Goal: Task Accomplishment & Management: Manage account settings

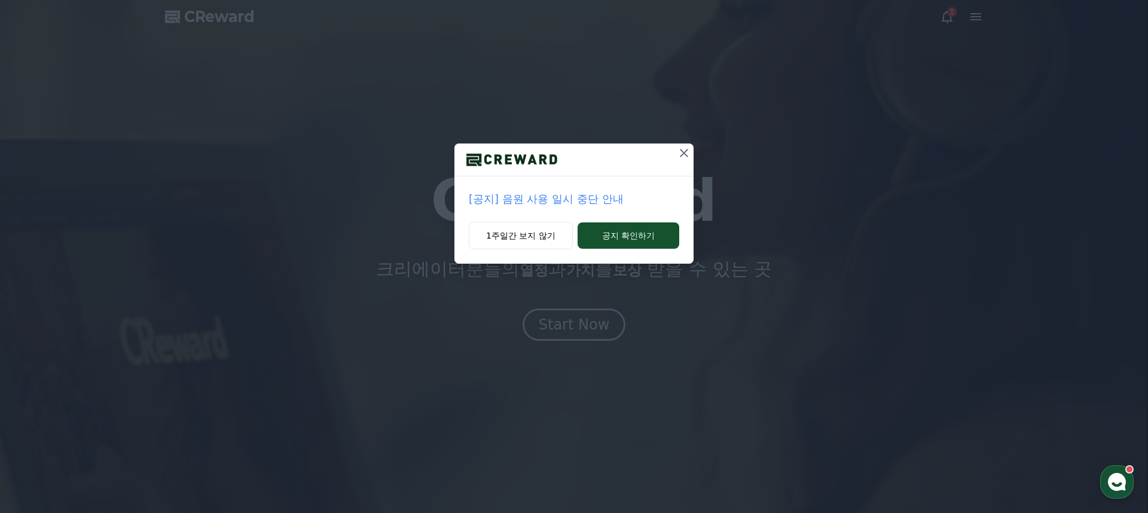
click at [547, 202] on p "[공지] 음원 사용 일시 중단 안내" at bounding box center [574, 199] width 211 height 17
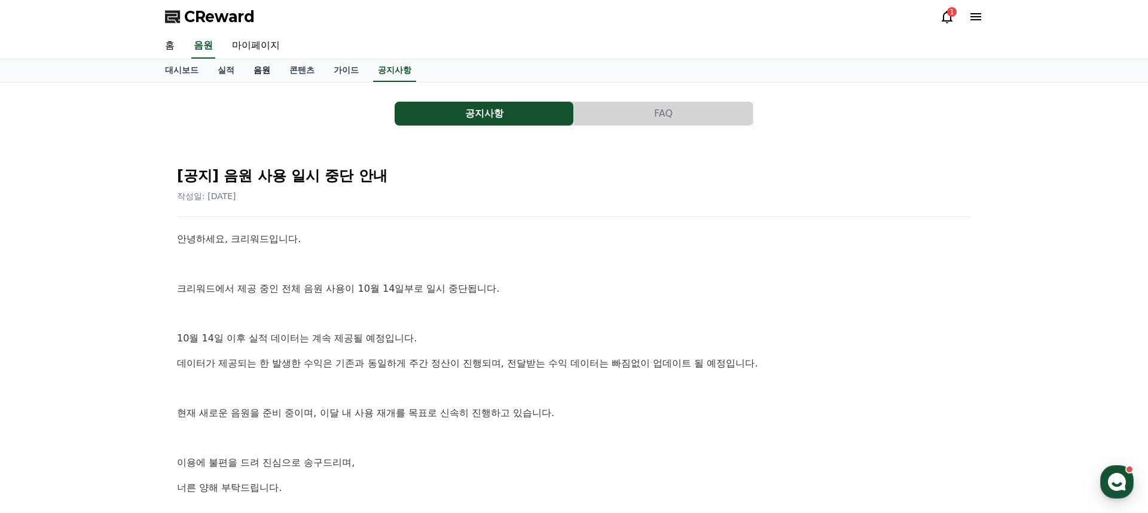
click at [255, 71] on link "음원" at bounding box center [262, 70] width 36 height 23
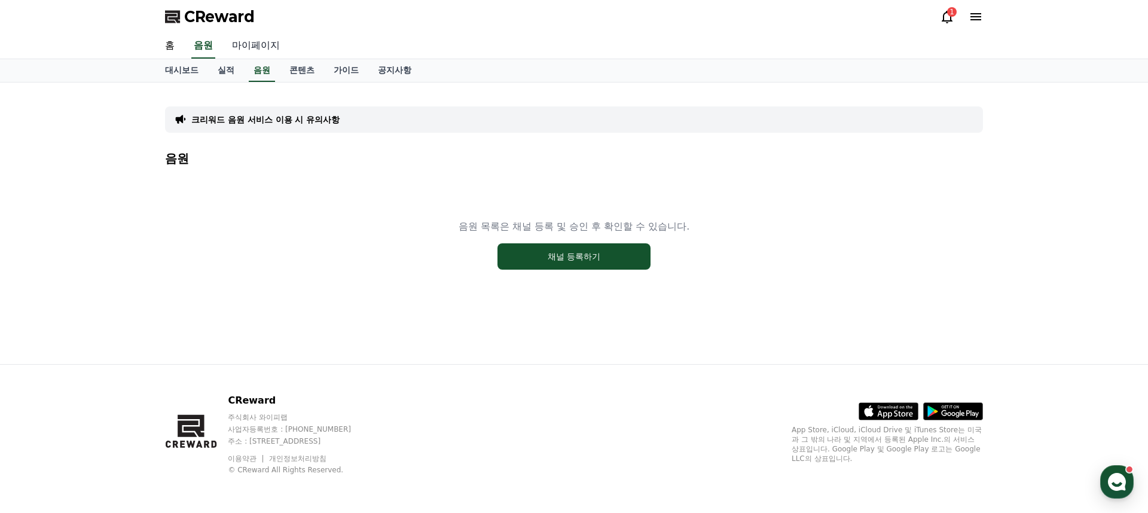
click at [243, 44] on link "마이페이지" at bounding box center [256, 45] width 67 height 25
select select "**********"
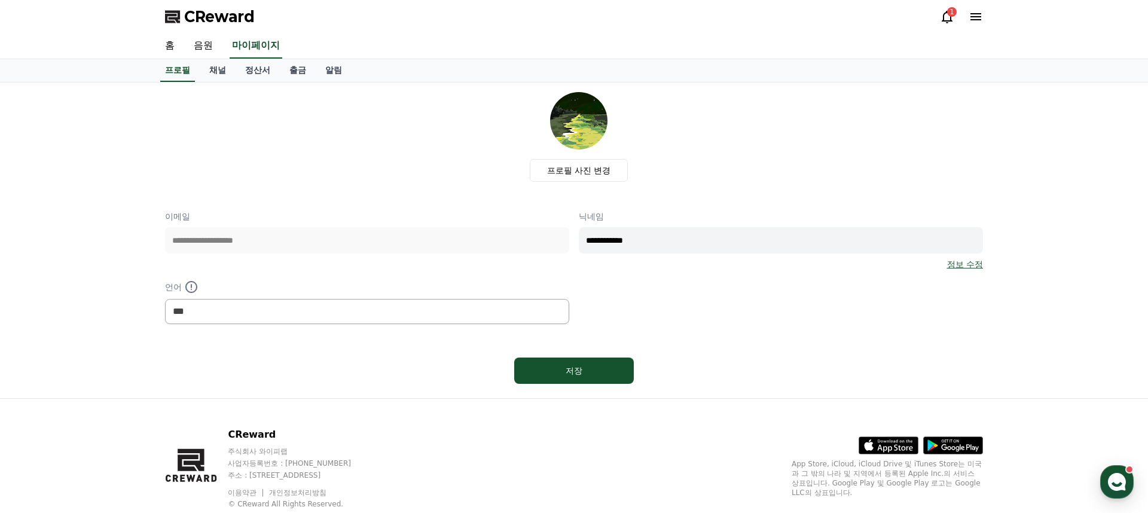
click at [947, 16] on icon at bounding box center [947, 17] width 14 height 14
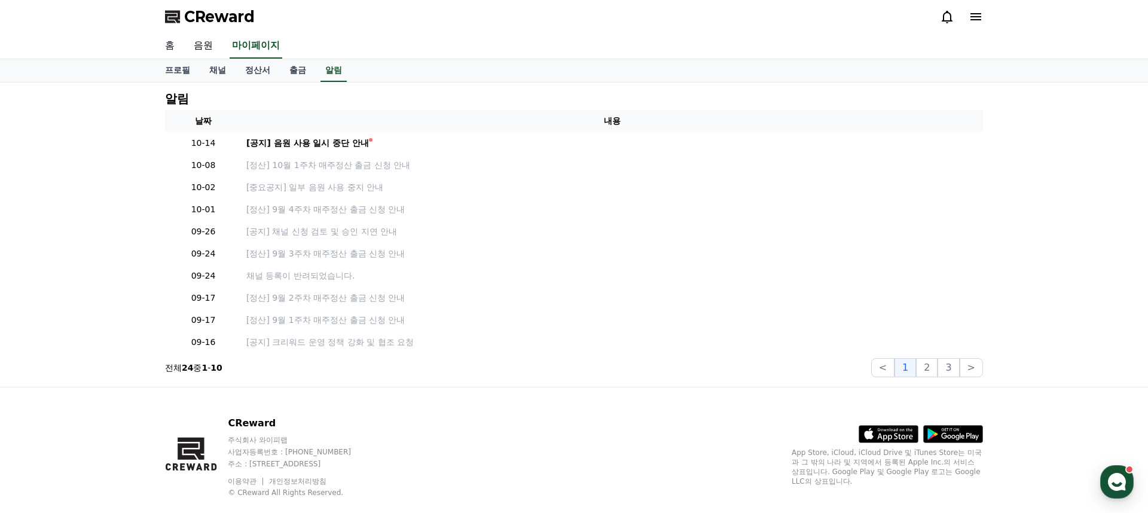
click at [173, 47] on link "홈" at bounding box center [170, 45] width 29 height 25
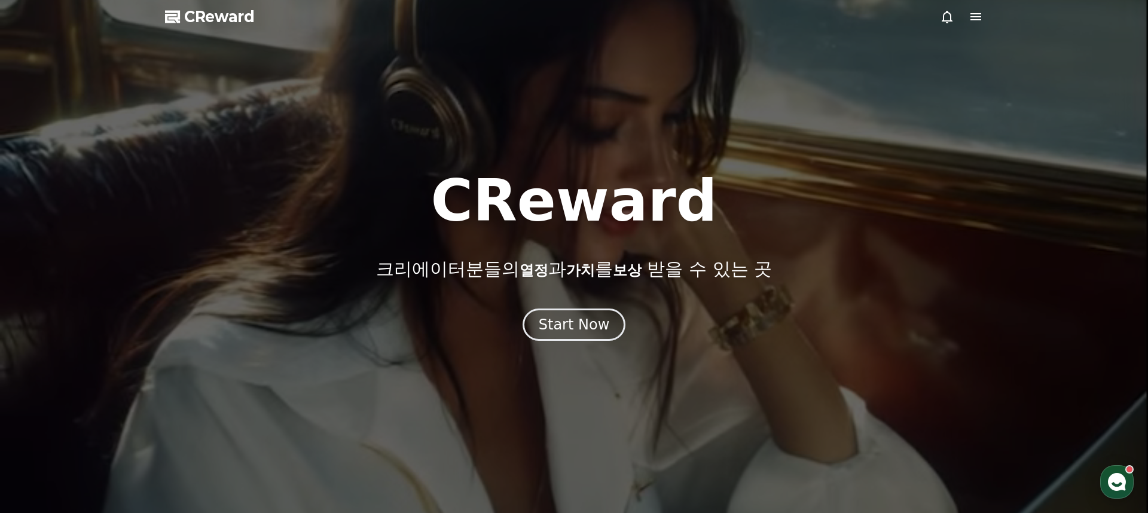
click at [973, 27] on div at bounding box center [574, 256] width 1148 height 513
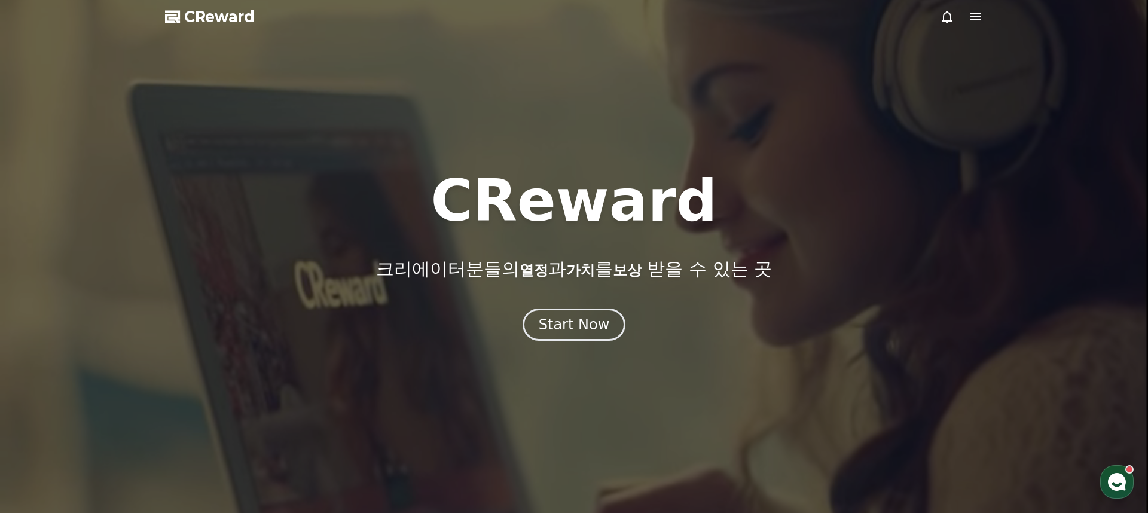
click at [976, 20] on icon at bounding box center [976, 17] width 14 height 14
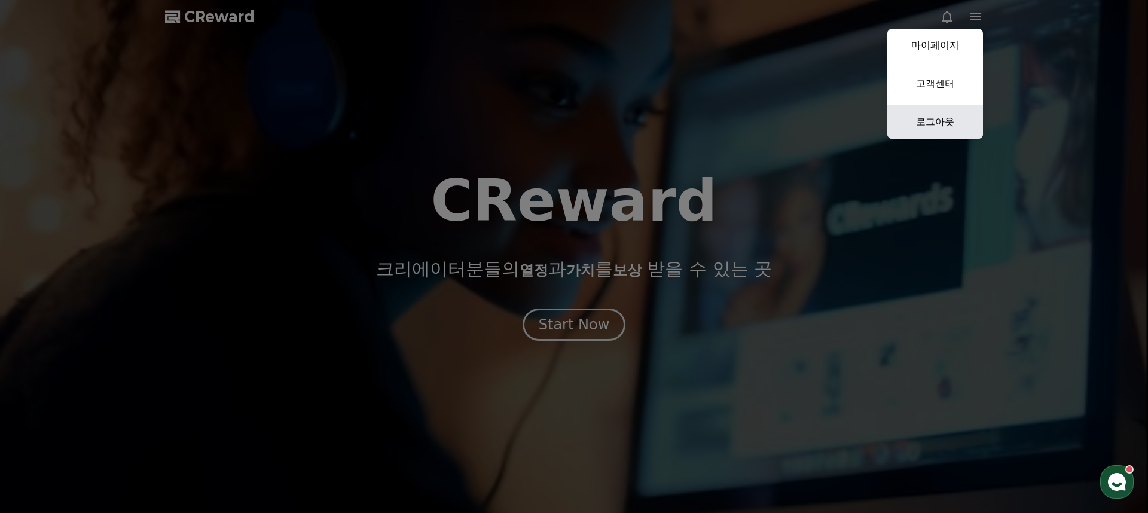
click at [913, 125] on link "로그아웃" at bounding box center [936, 121] width 96 height 33
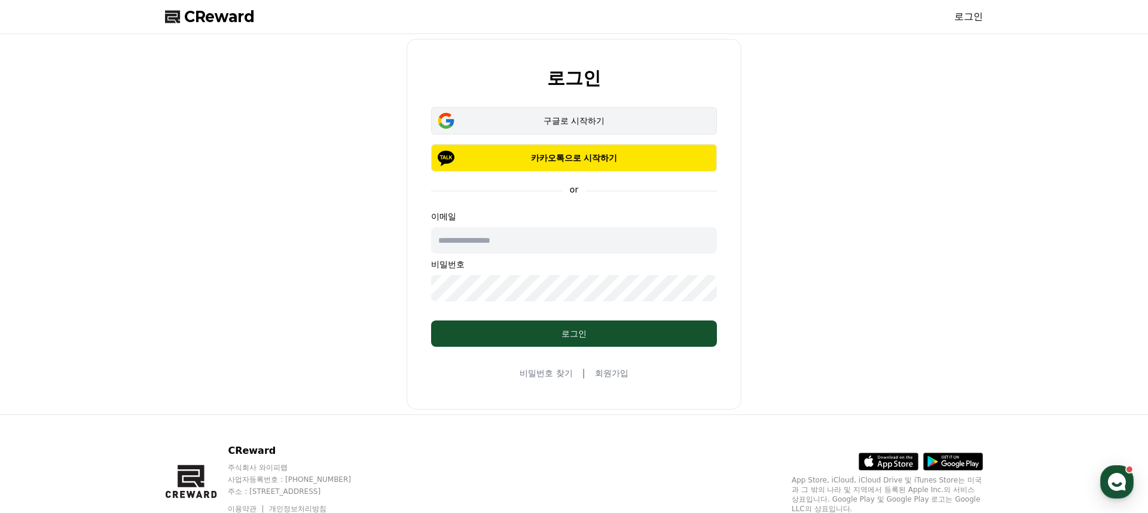
click at [573, 121] on div "구글로 시작하기" at bounding box center [574, 121] width 251 height 12
